Goal: Task Accomplishment & Management: Complete application form

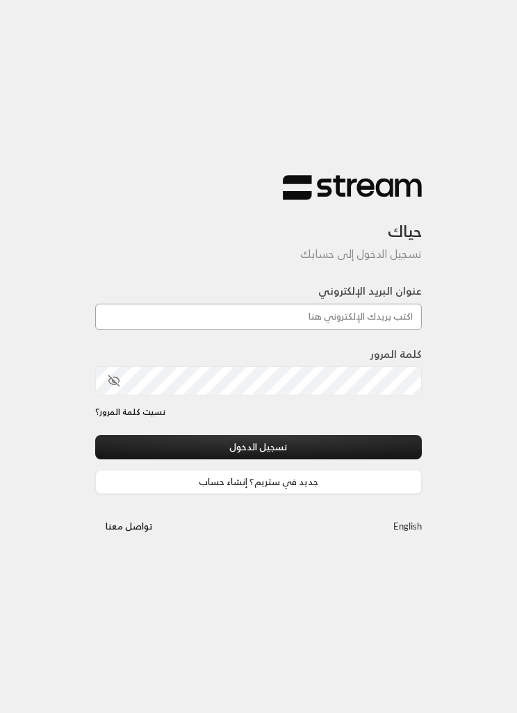
type input "[EMAIL_ADDRESS][DOMAIN_NAME]"
click at [258, 448] on button "تسجيل الدخول" at bounding box center [258, 447] width 327 height 24
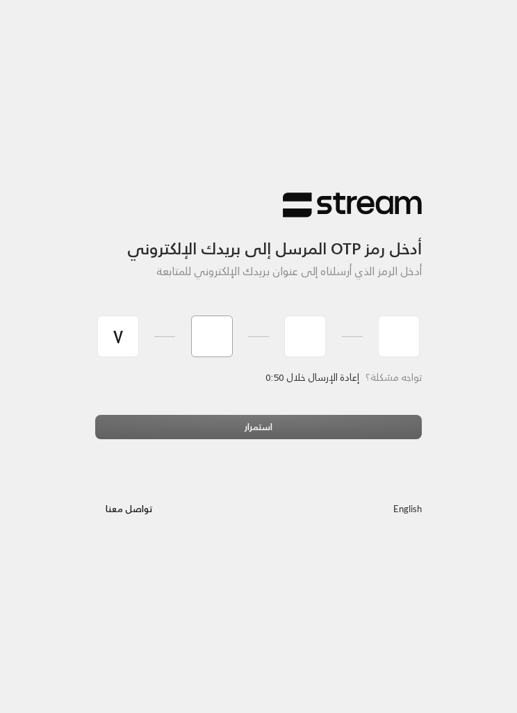
type input "7"
type input "2"
type input "9"
type input "2"
click at [256, 424] on div "استمرار" at bounding box center [258, 432] width 327 height 35
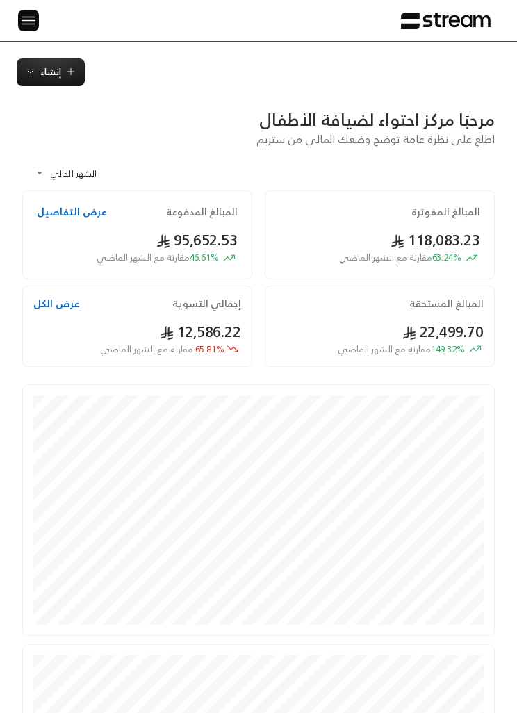
click at [29, 27] on img at bounding box center [28, 20] width 17 height 17
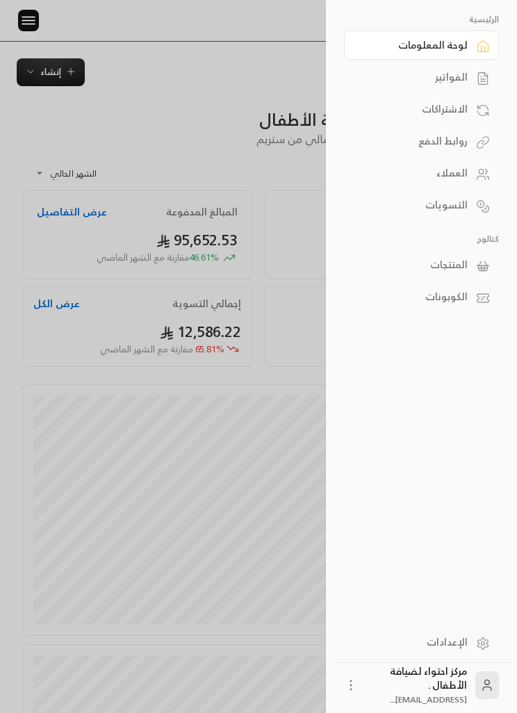
click at [47, 79] on div at bounding box center [258, 356] width 517 height 713
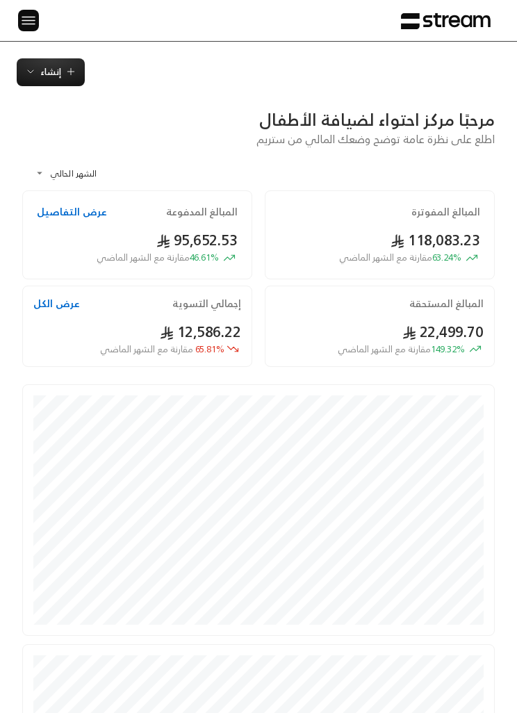
click at [33, 28] on img at bounding box center [28, 20] width 17 height 17
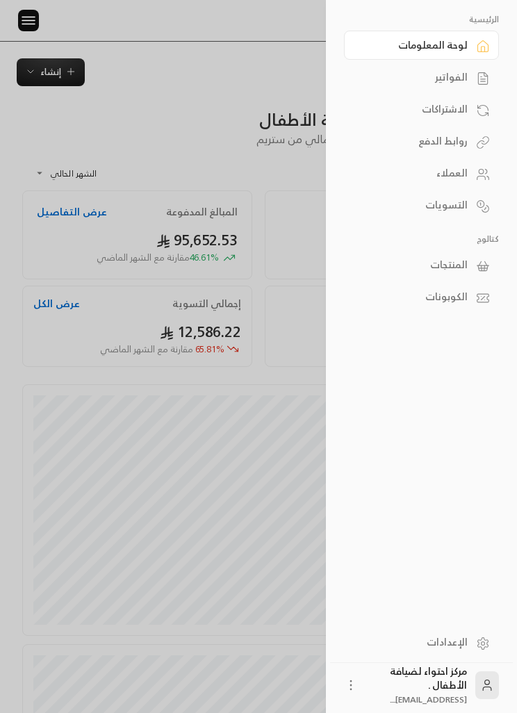
click at [460, 109] on div "الاشتراكات" at bounding box center [414, 109] width 106 height 14
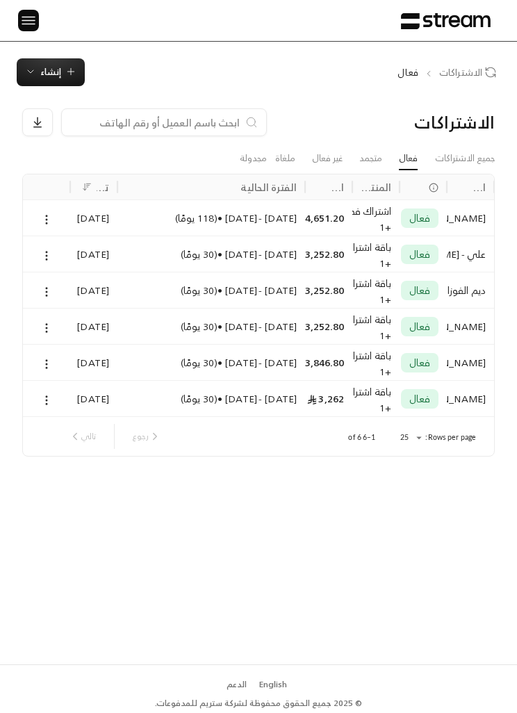
click at [21, 29] on button at bounding box center [28, 21] width 21 height 22
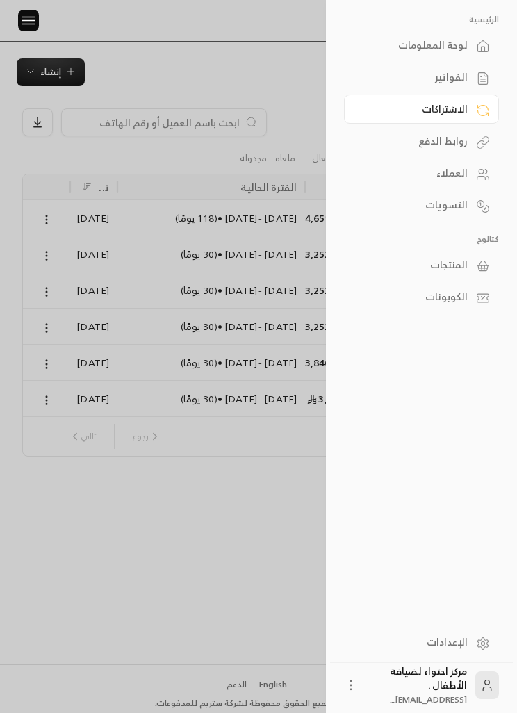
click at [465, 80] on div "الفواتير" at bounding box center [414, 77] width 106 height 14
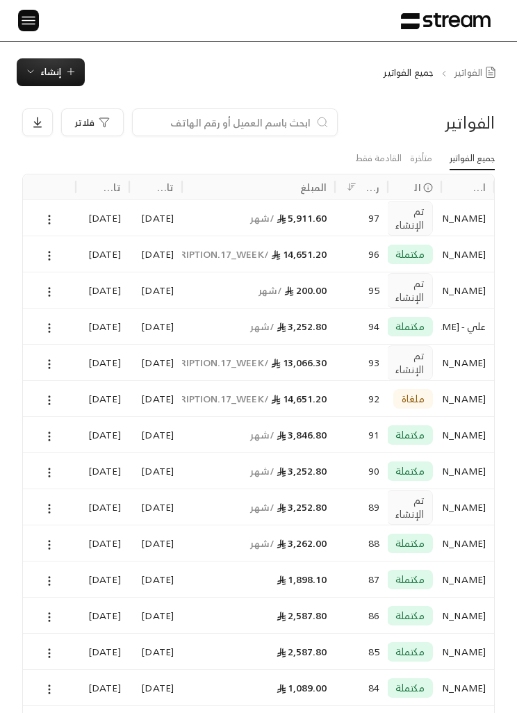
click at [49, 75] on span "إنشاء" at bounding box center [50, 72] width 21 height 16
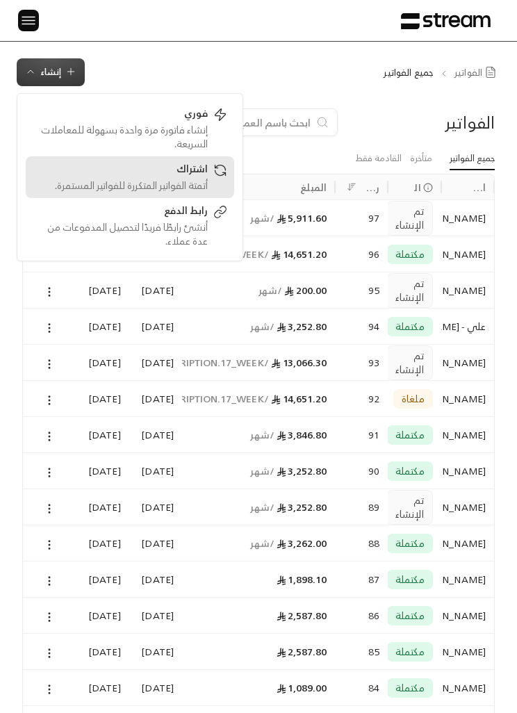
click at [158, 176] on div "اشتراك" at bounding box center [120, 170] width 175 height 17
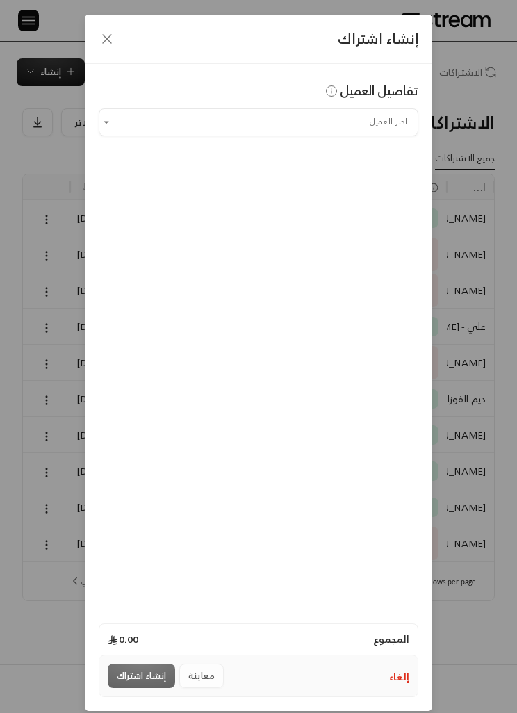
click at [378, 121] on input "اختر العميل" at bounding box center [259, 121] width 320 height 23
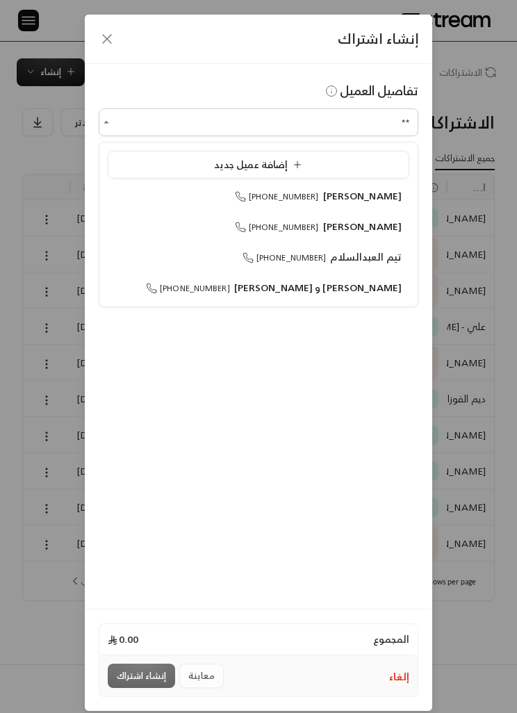
type input "*"
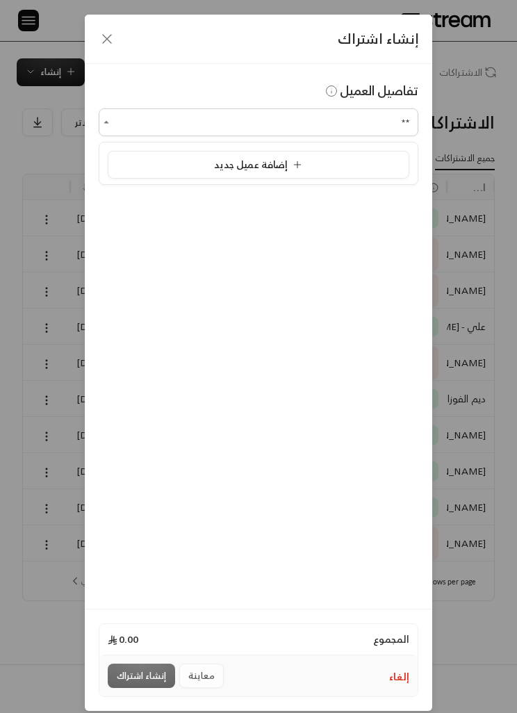
type input "*"
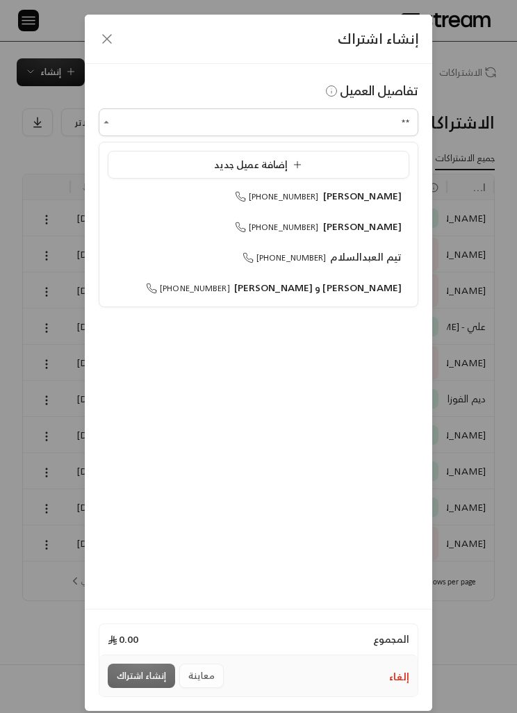
type input "*"
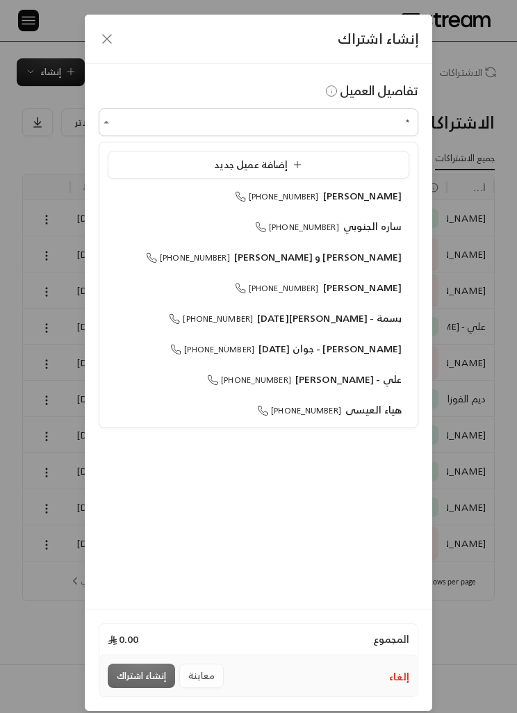
click at [166, 170] on div "إضافة عميل جديد" at bounding box center [258, 165] width 286 height 14
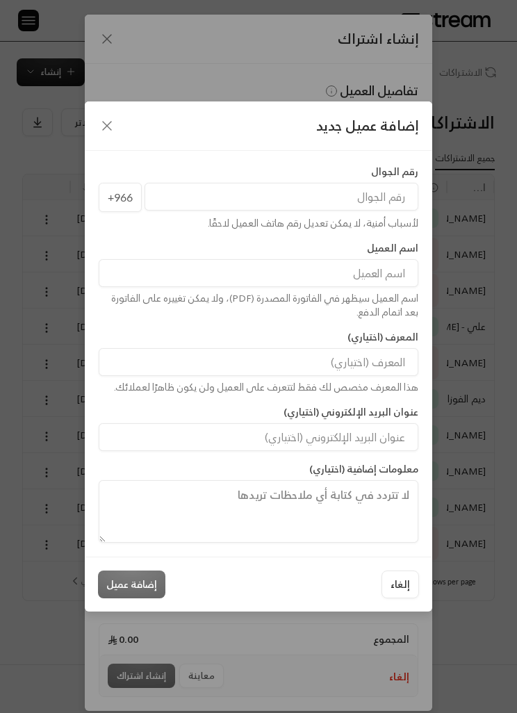
click at [229, 196] on input "tel" at bounding box center [282, 197] width 274 height 28
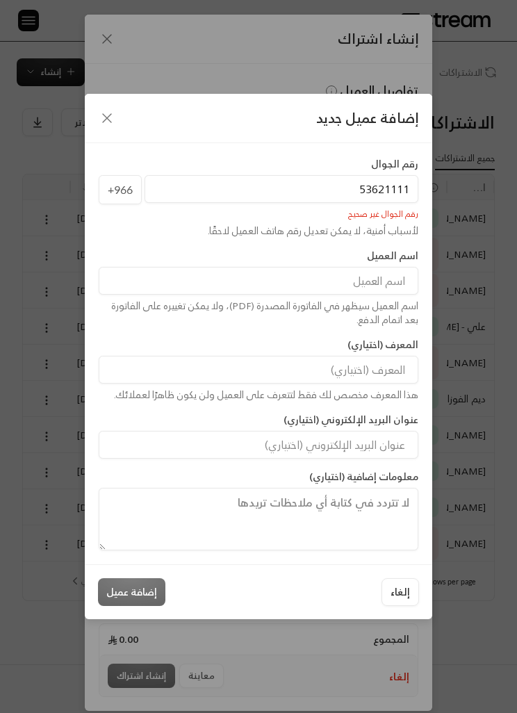
type input "536211116"
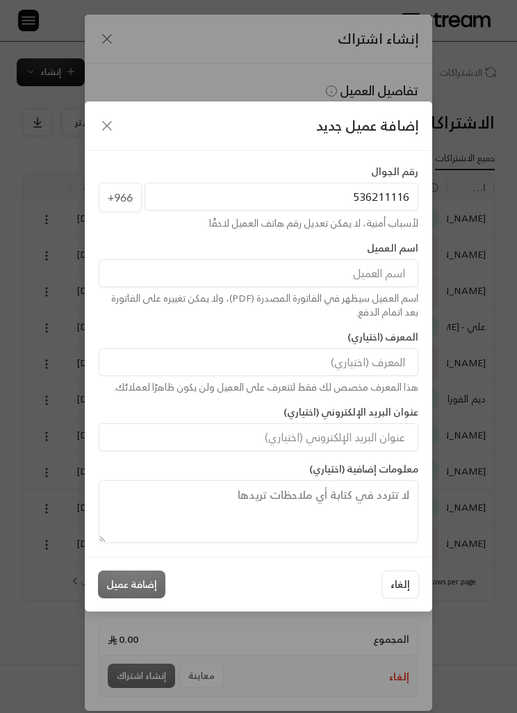
click at [199, 281] on input at bounding box center [259, 273] width 320 height 28
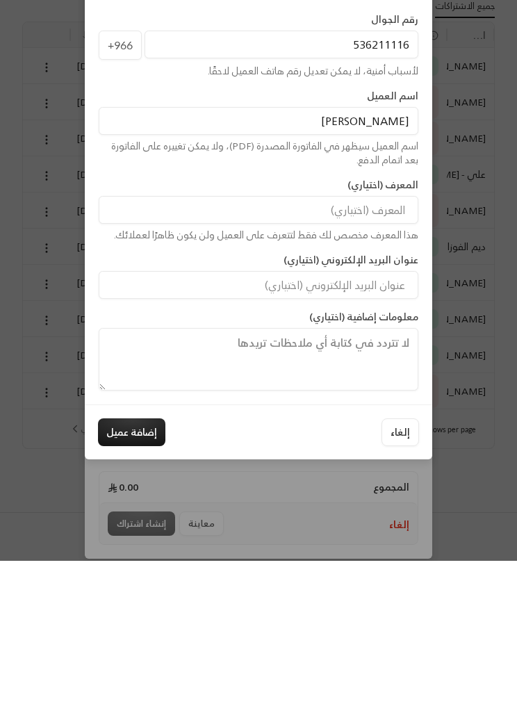
type input "[PERSON_NAME]"
click at [129, 570] on button "إضافة عميل" at bounding box center [131, 584] width 67 height 28
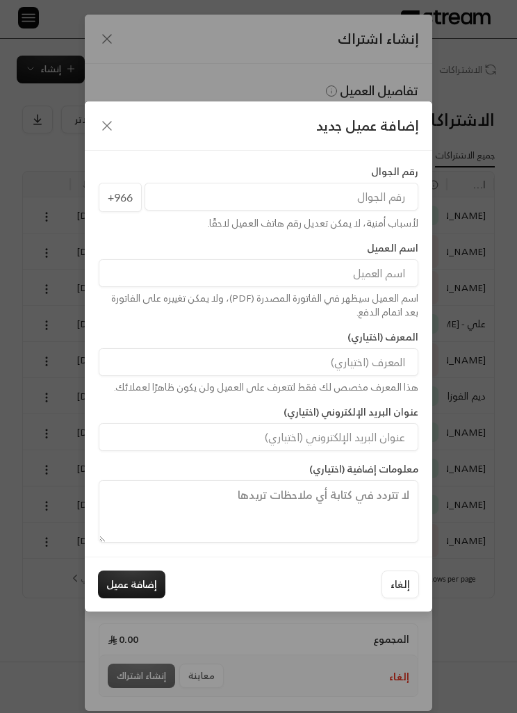
type input "**********"
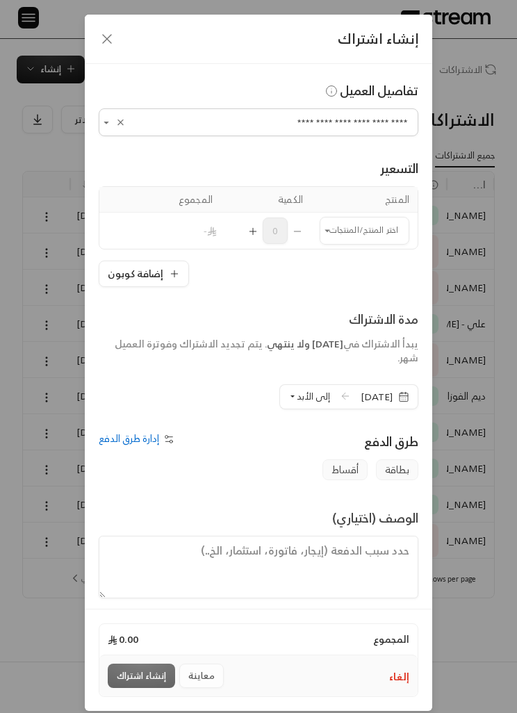
click at [364, 229] on input "اختر العميل" at bounding box center [365, 230] width 90 height 23
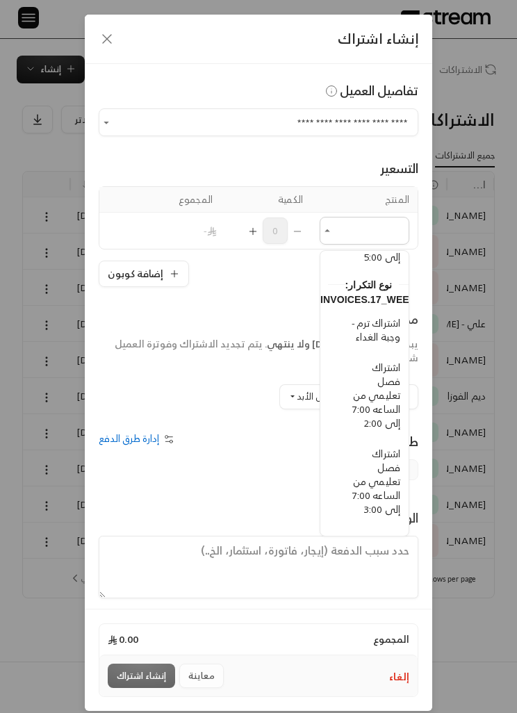
scroll to position [386, -8]
click at [393, 495] on span "اشتراك فصل تعليمي من الساعه 7:00 إلى 3:00" at bounding box center [376, 480] width 48 height 73
type input "**********"
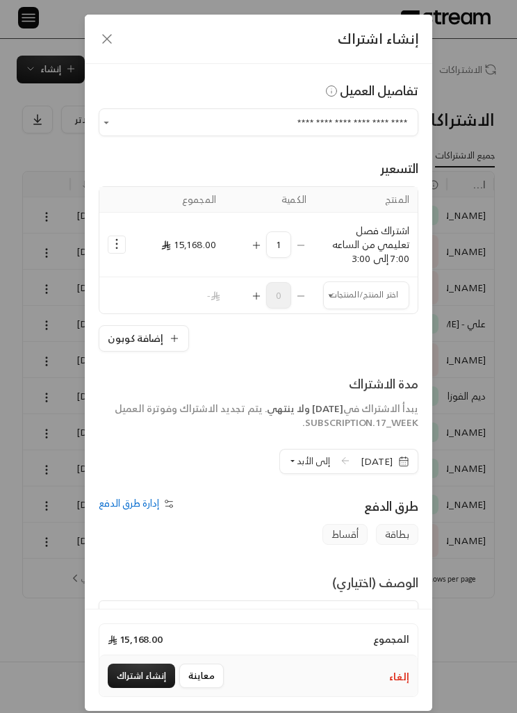
click at [364, 292] on input "اختر العميل" at bounding box center [366, 294] width 86 height 23
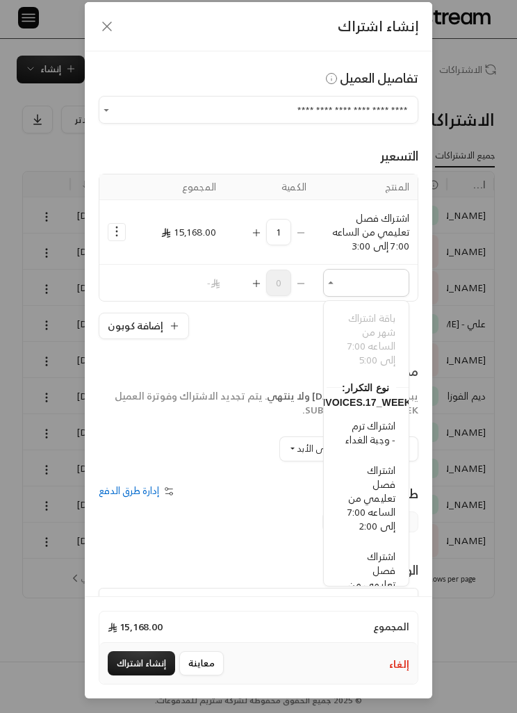
scroll to position [0, 0]
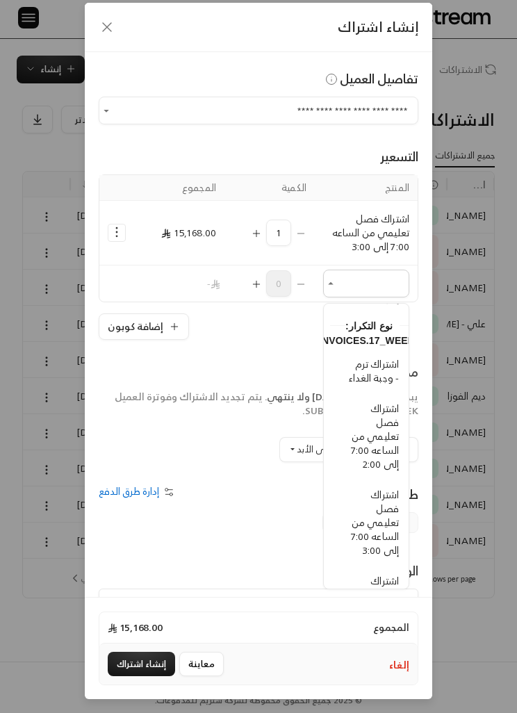
click at [391, 386] on span "اشتراك ترم - وجبة الغداء" at bounding box center [374, 370] width 50 height 31
type input "**********"
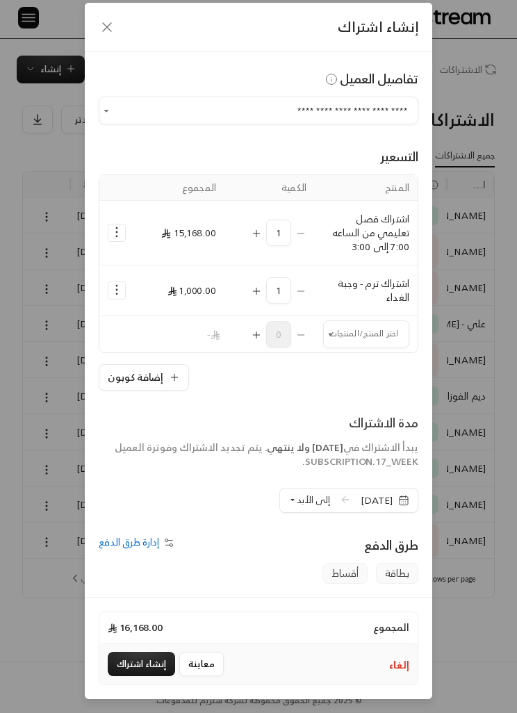
click at [297, 504] on span "إلى الأبد" at bounding box center [313, 500] width 33 height 16
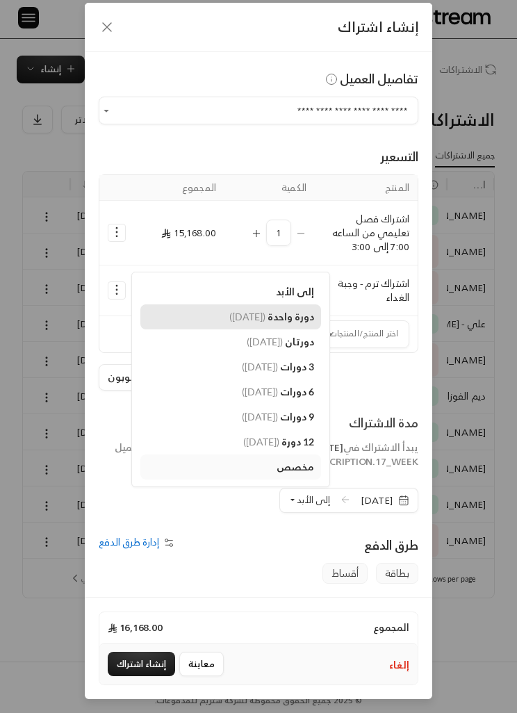
click at [229, 318] on span "( [DATE] )" at bounding box center [247, 317] width 36 height 12
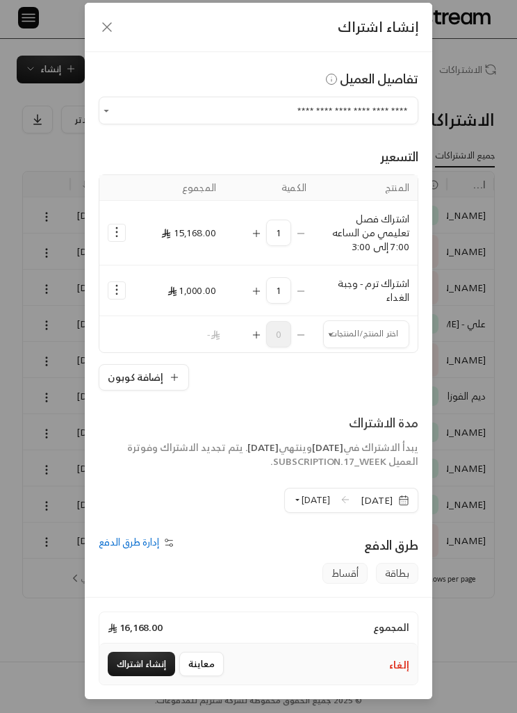
click at [131, 676] on button "إنشاء اشتراك" at bounding box center [141, 664] width 67 height 24
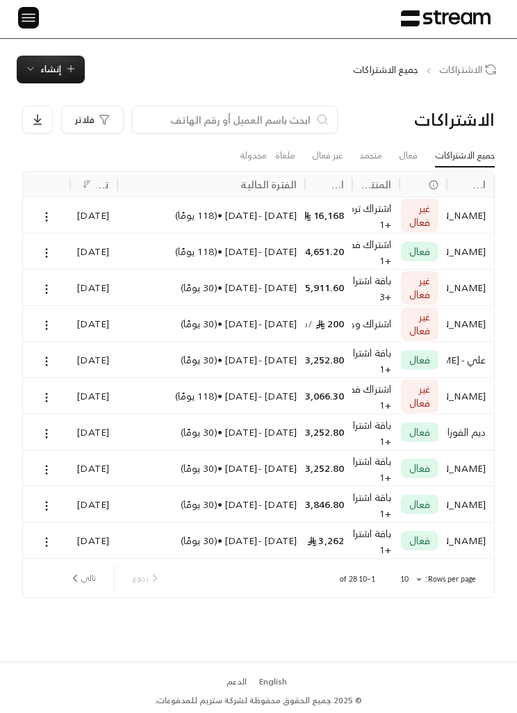
click at [52, 217] on icon at bounding box center [46, 217] width 13 height 13
click at [56, 251] on link "عرض" at bounding box center [60, 252] width 33 height 24
